Goal: Navigation & Orientation: Find specific page/section

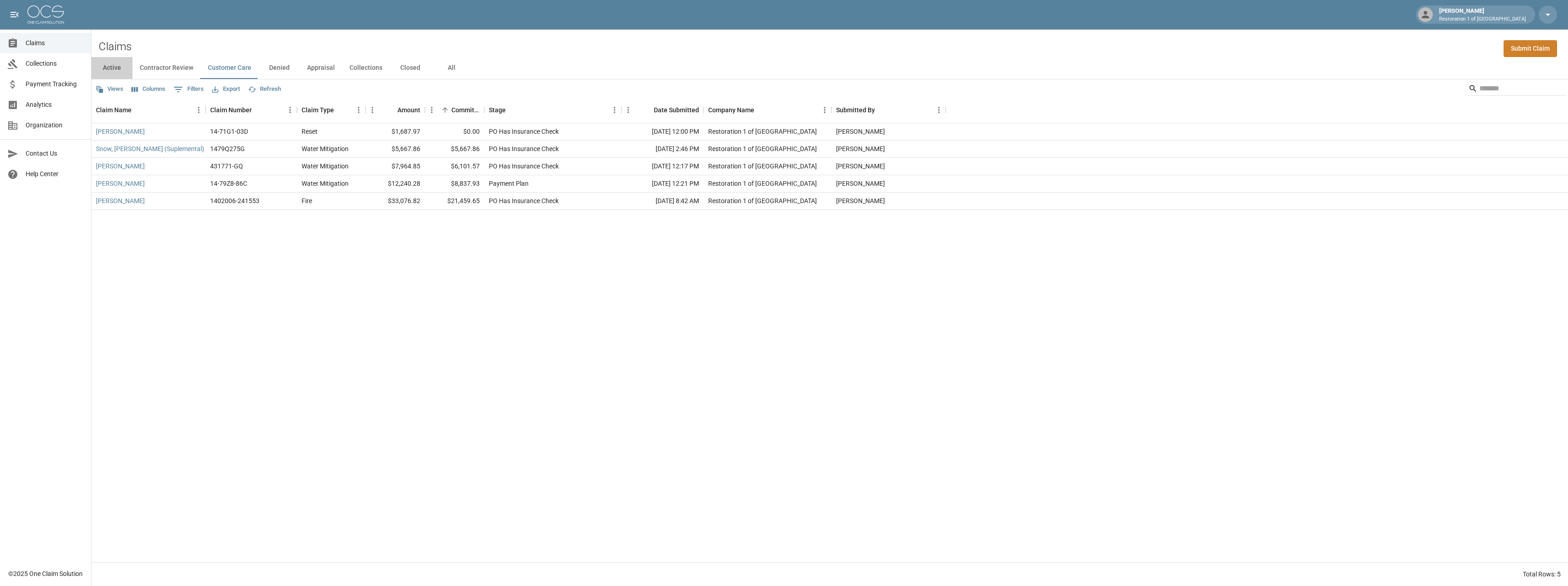
click at [116, 65] on button "Active" at bounding box center [112, 68] width 41 height 22
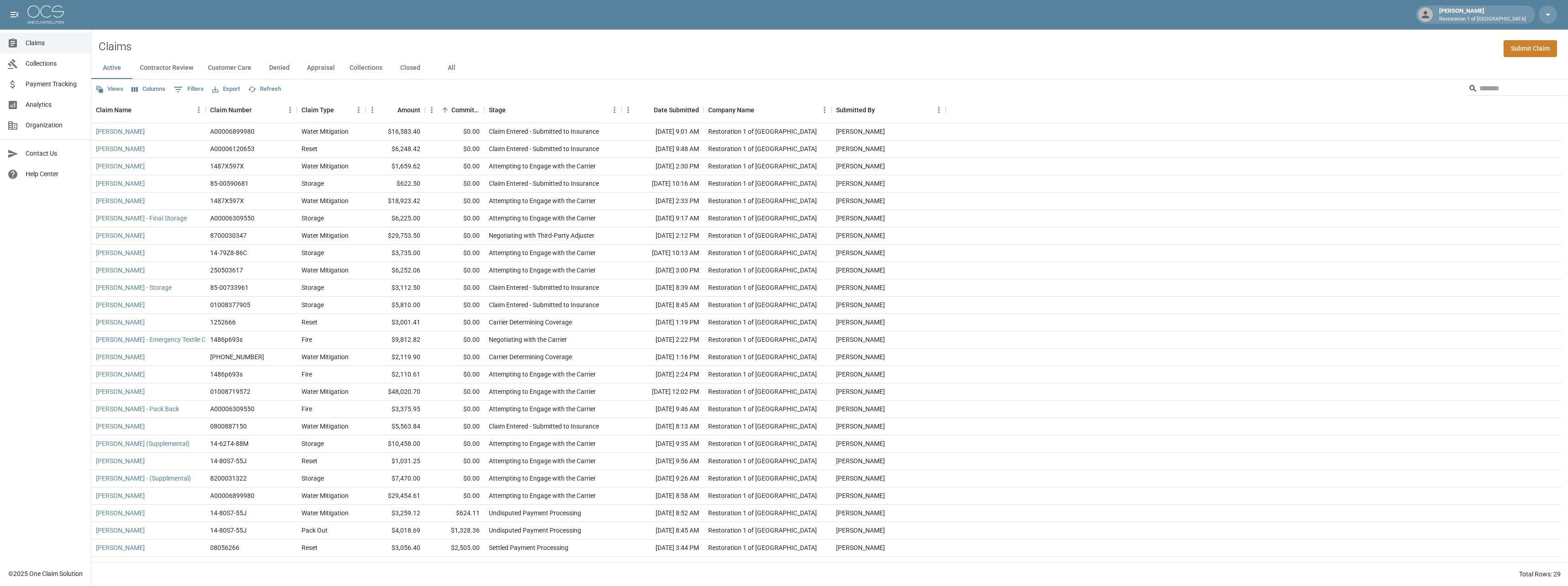
click at [164, 68] on button "Contractor Review" at bounding box center [167, 68] width 68 height 22
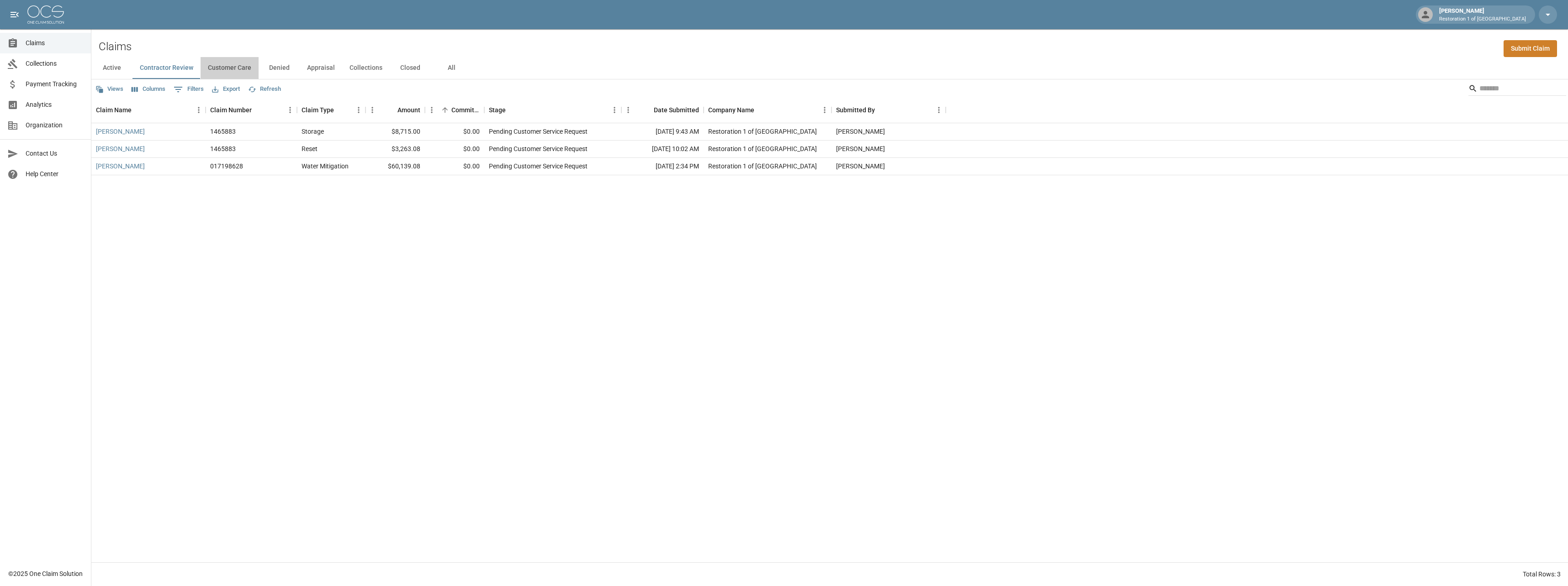
click at [228, 67] on button "Customer Care" at bounding box center [230, 68] width 58 height 22
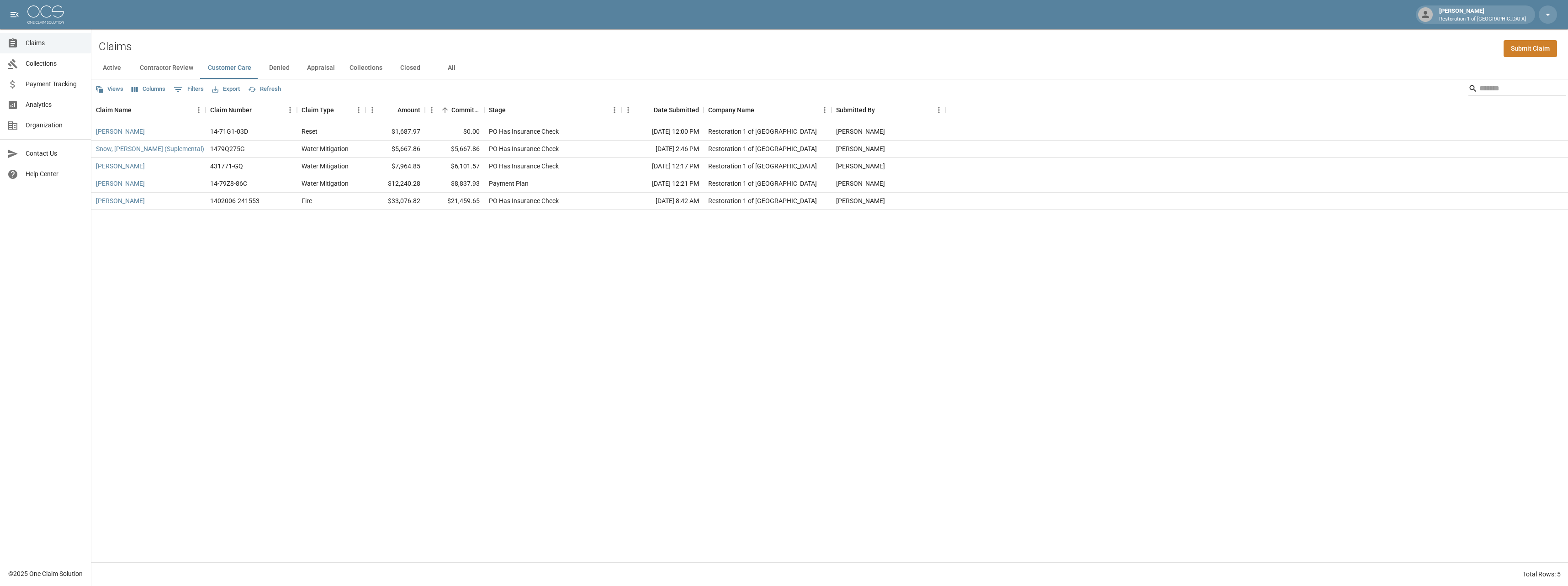
click at [273, 61] on button "Denied" at bounding box center [279, 68] width 41 height 22
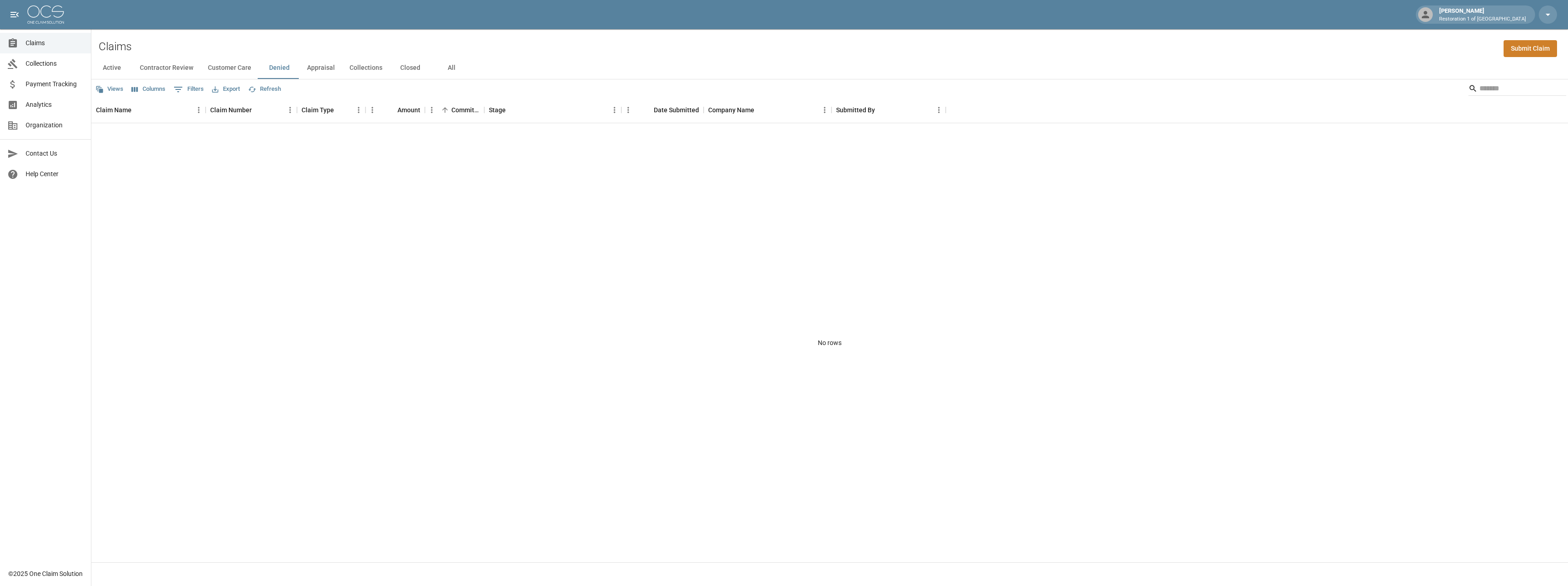
click at [324, 67] on button "Appraisal" at bounding box center [321, 68] width 43 height 22
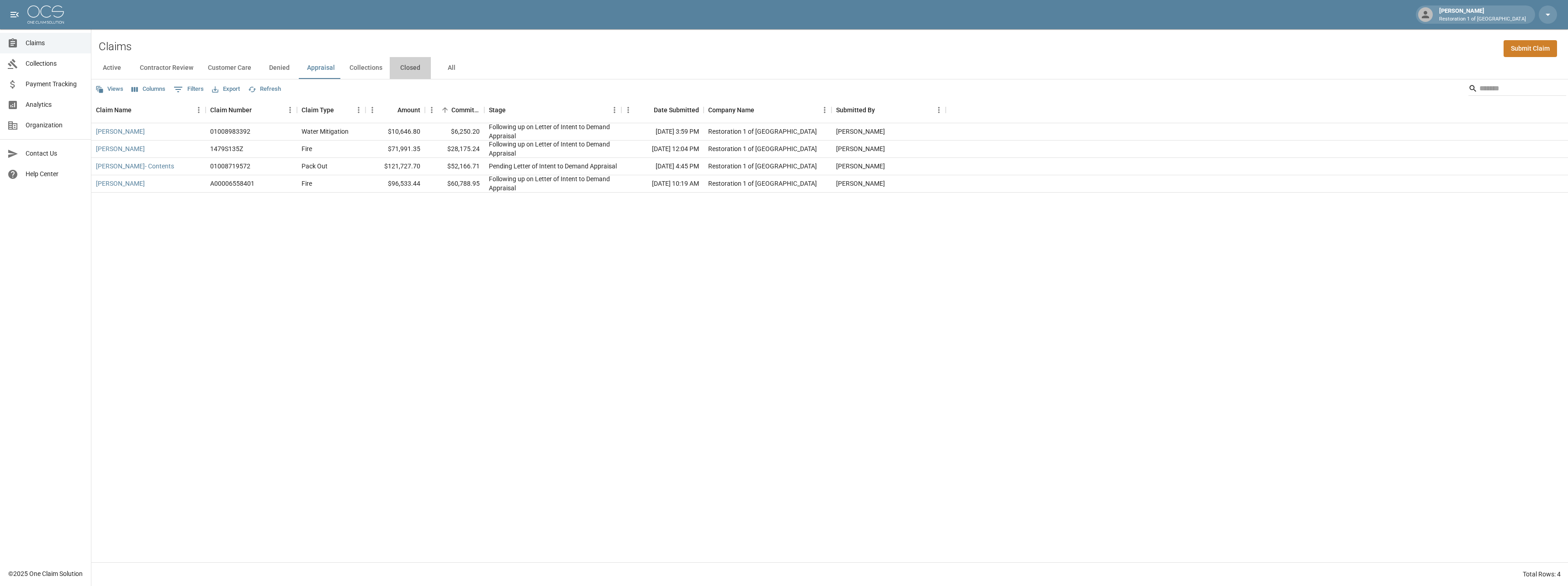
click at [414, 67] on button "Closed" at bounding box center [410, 68] width 41 height 22
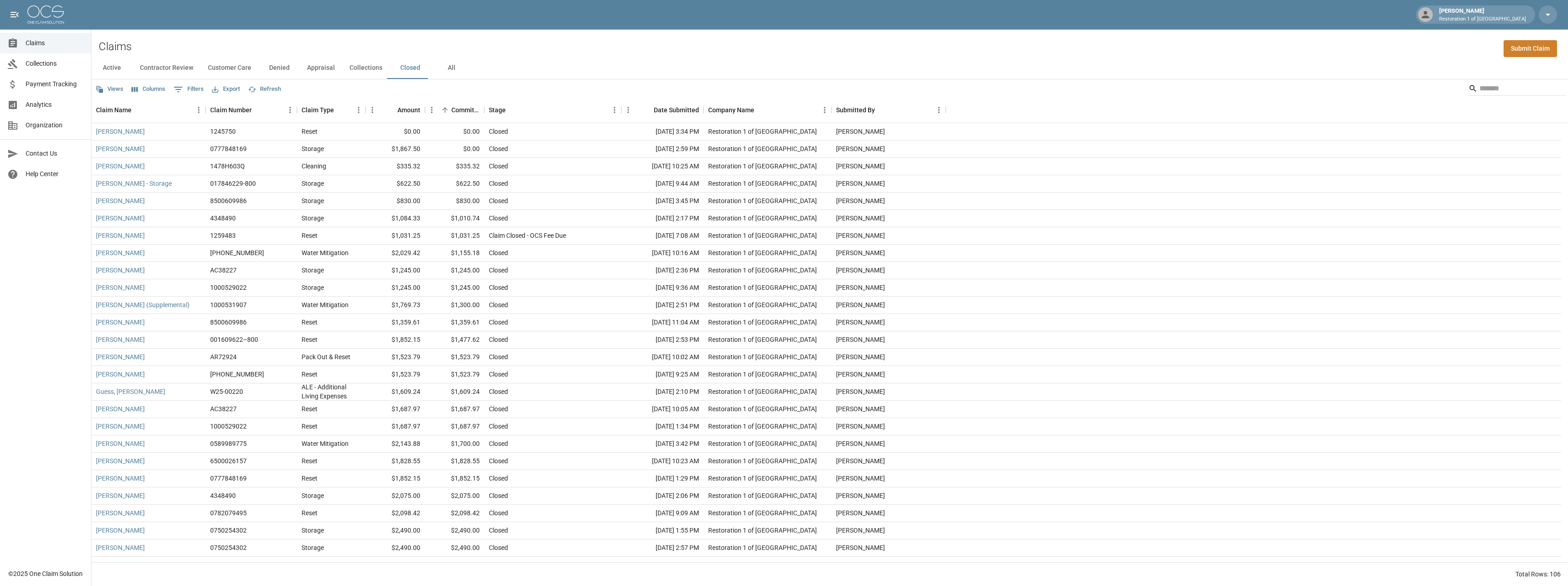
click at [357, 67] on button "Collections" at bounding box center [366, 68] width 47 height 22
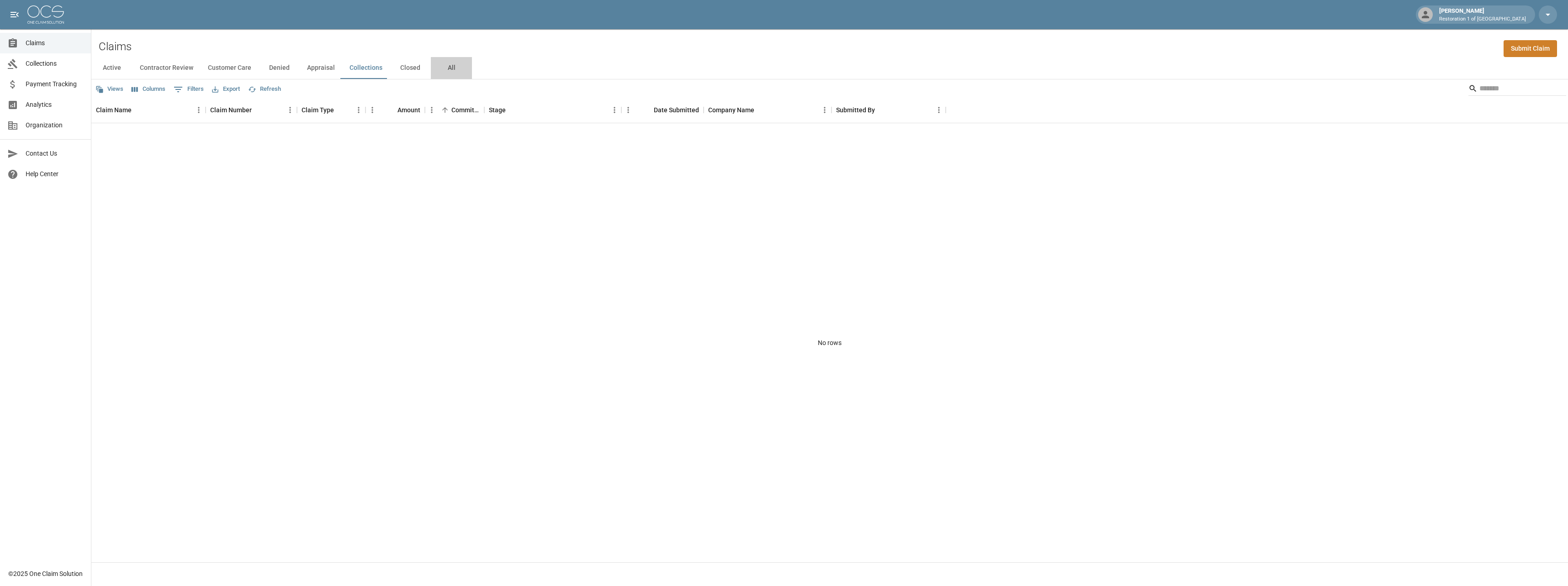
click at [458, 72] on button "All" at bounding box center [451, 68] width 41 height 22
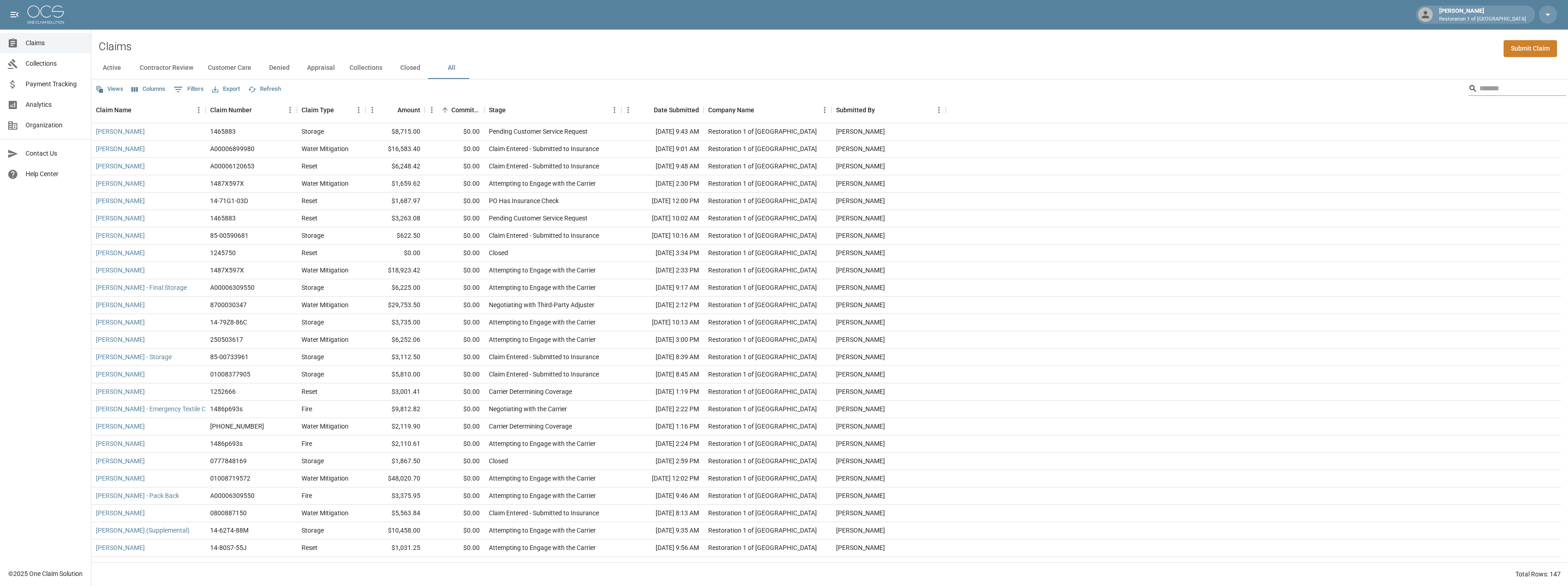
click at [1485, 89] on input "Search" at bounding box center [1516, 89] width 73 height 15
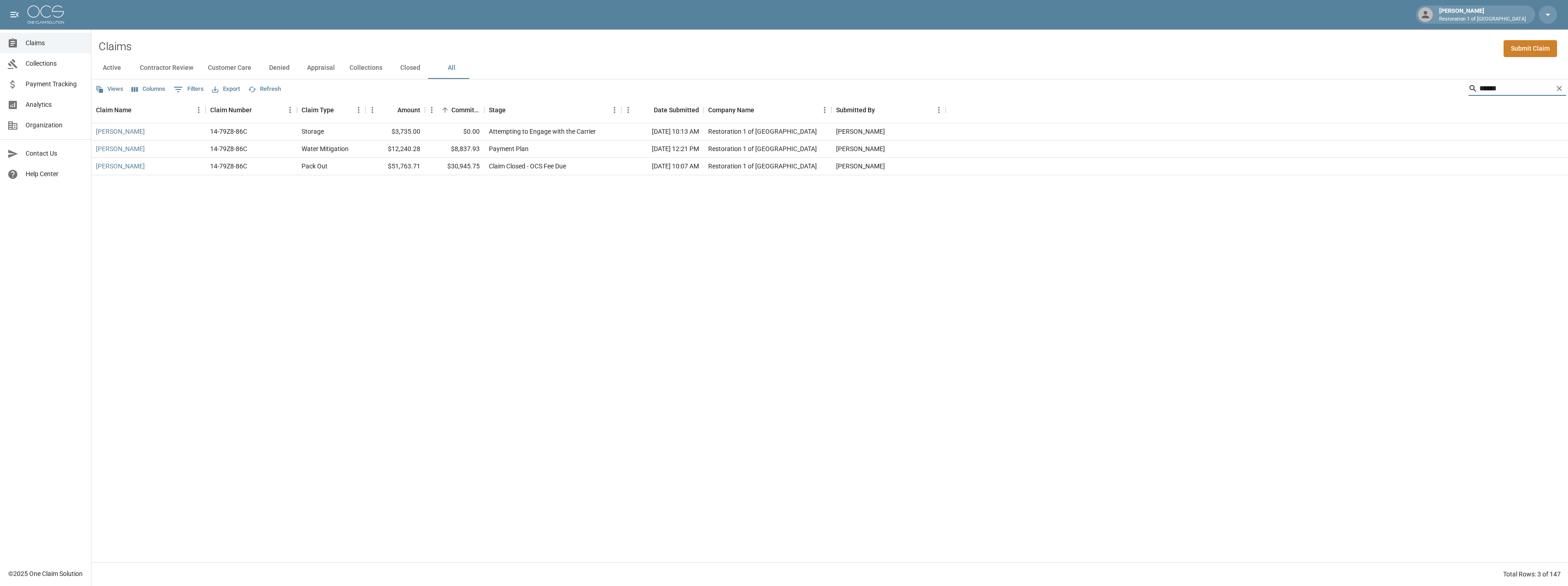
type input "******"
